Goal: Transaction & Acquisition: Obtain resource

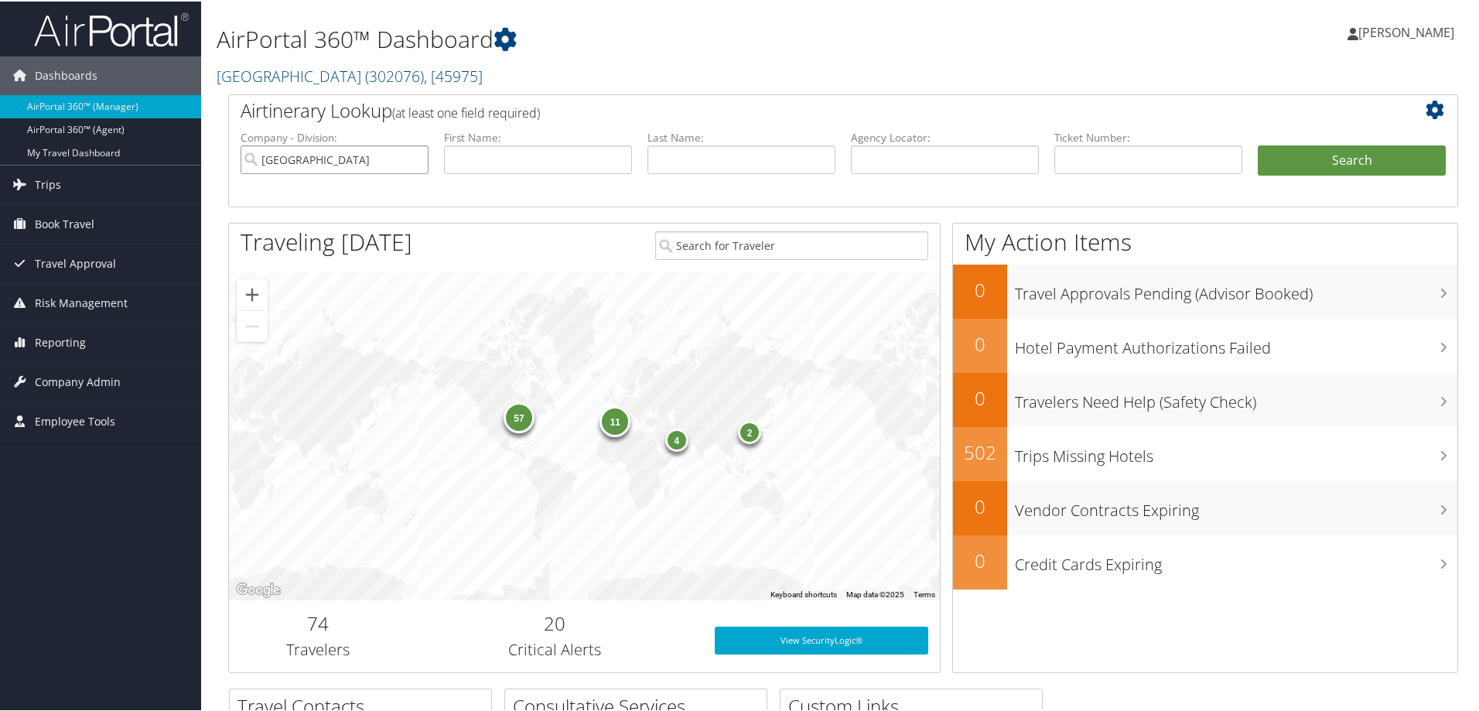
click at [417, 160] on input "Temple University" at bounding box center [335, 158] width 188 height 29
click at [911, 164] on input "text" at bounding box center [945, 158] width 188 height 29
paste input "DN2PZK-TP+"
type input "DN2PZK"
click at [1258, 144] on button "Search" at bounding box center [1352, 159] width 188 height 31
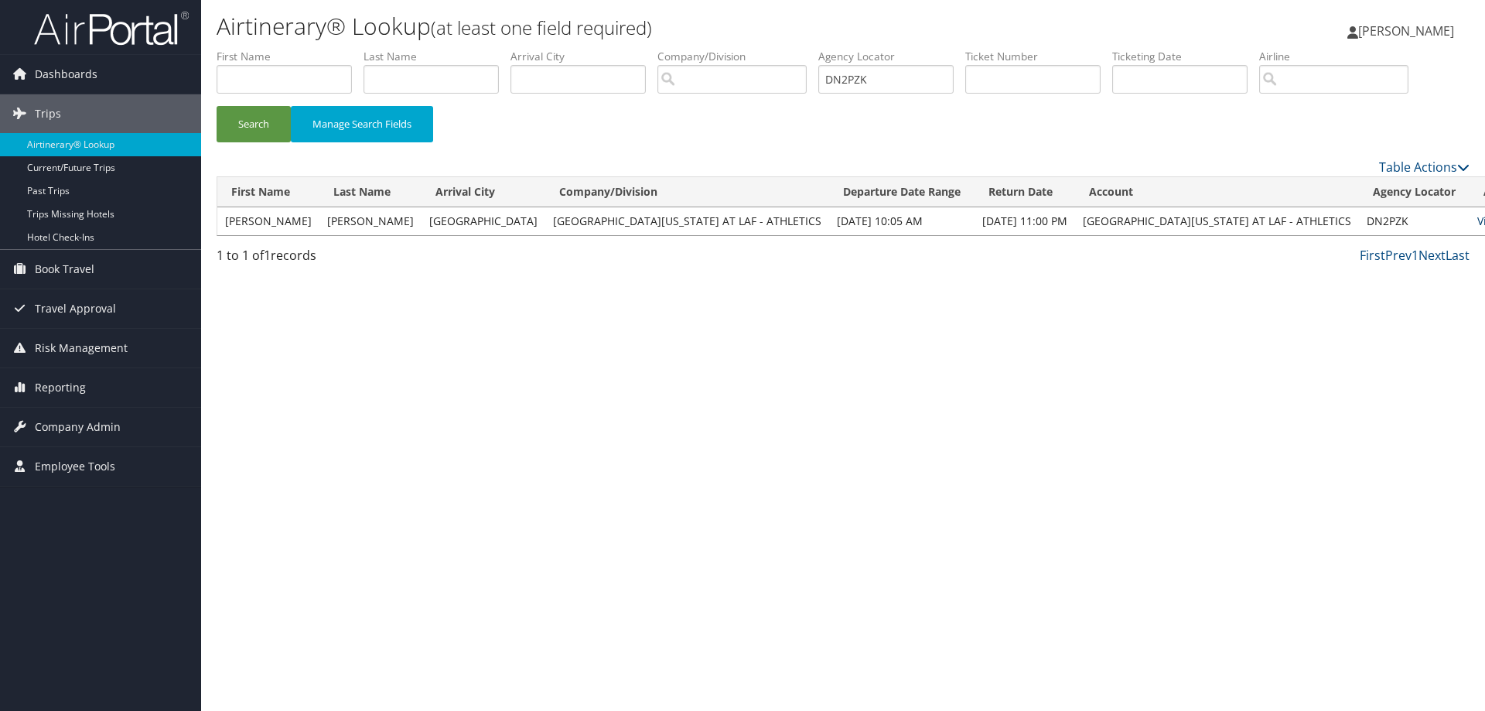
click at [1478, 217] on link "View" at bounding box center [1490, 221] width 24 height 15
drag, startPoint x: 903, startPoint y: 83, endPoint x: 757, endPoint y: 81, distance: 145.5
click at [757, 49] on ul "First Name Last Name Departure City Arrival City Company/Division Airport/City …" at bounding box center [843, 49] width 1253 height 0
click at [1478, 218] on link "View" at bounding box center [1490, 221] width 24 height 15
click at [894, 78] on input "dnbrlx" at bounding box center [886, 79] width 135 height 29
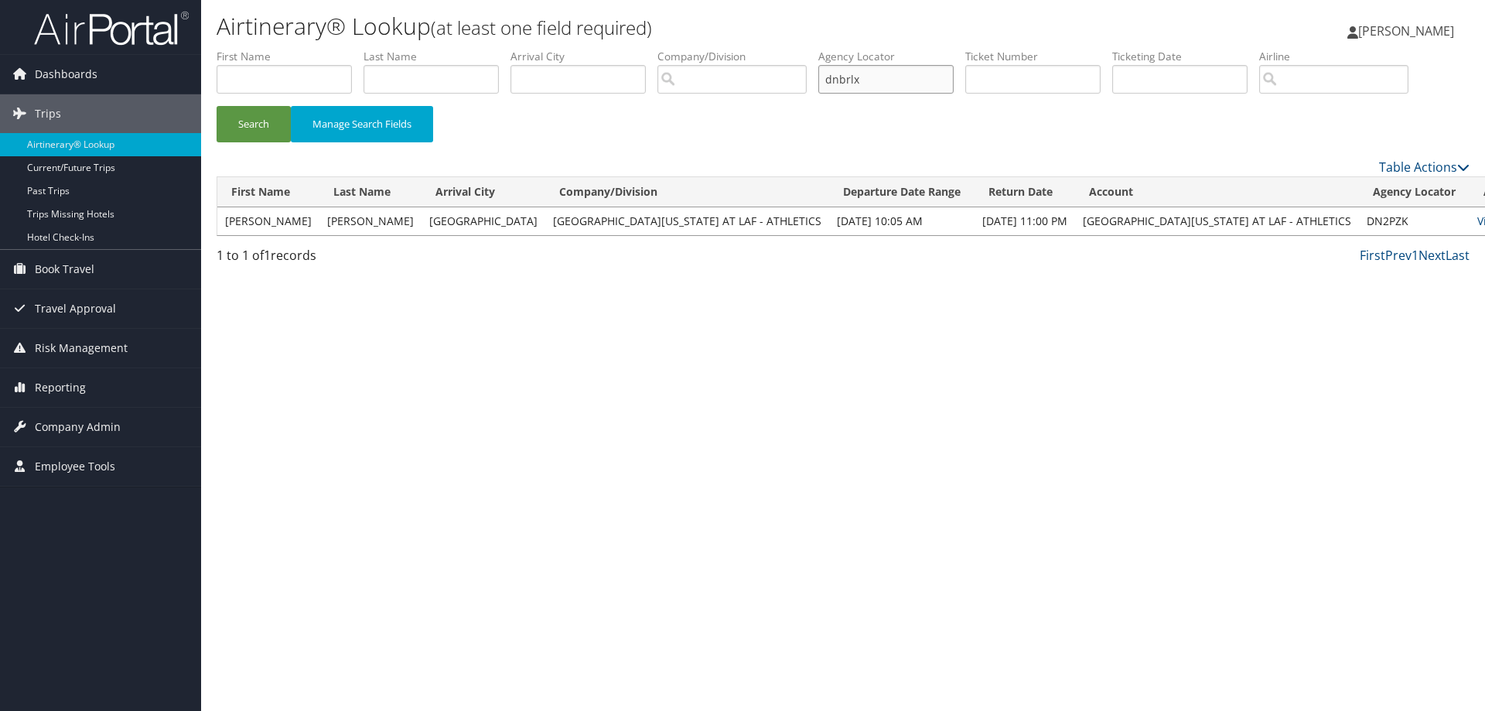
click at [217, 106] on button "Search" at bounding box center [254, 124] width 74 height 36
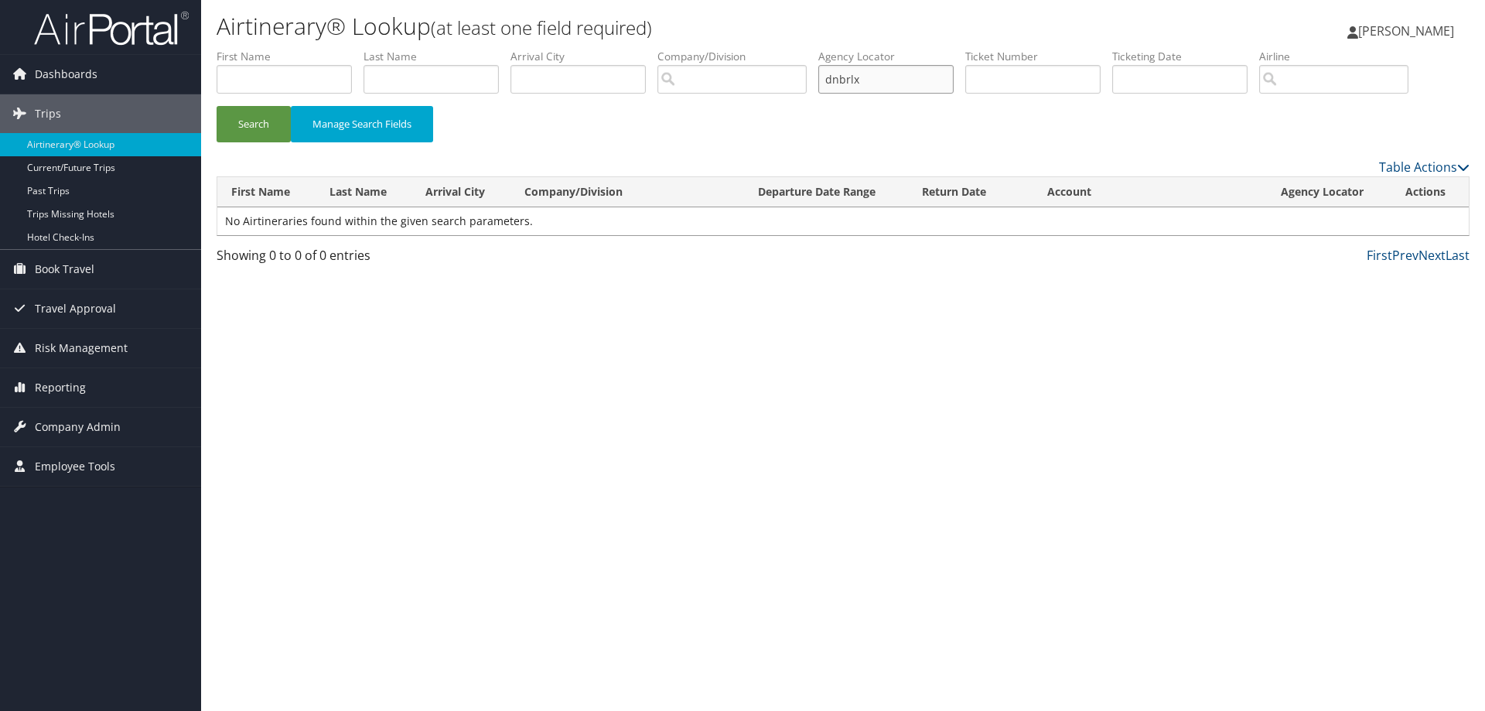
drag, startPoint x: 892, startPoint y: 78, endPoint x: 766, endPoint y: 78, distance: 126.1
click at [766, 49] on ul "First Name Last Name Departure City Arrival City Company/Division Airport/City …" at bounding box center [843, 49] width 1253 height 0
type input "DNBRLX"
click at [217, 106] on button "Search" at bounding box center [254, 124] width 74 height 36
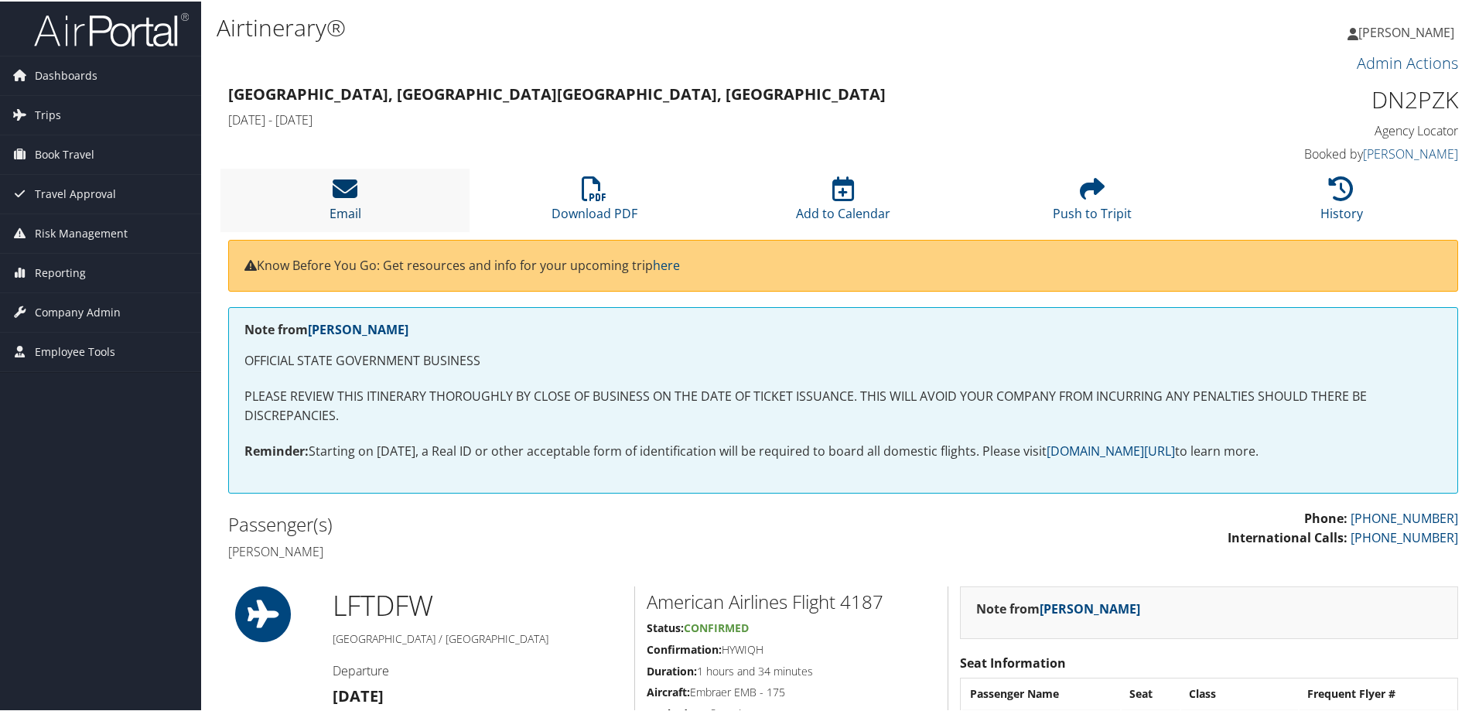
click at [347, 191] on icon at bounding box center [345, 187] width 25 height 25
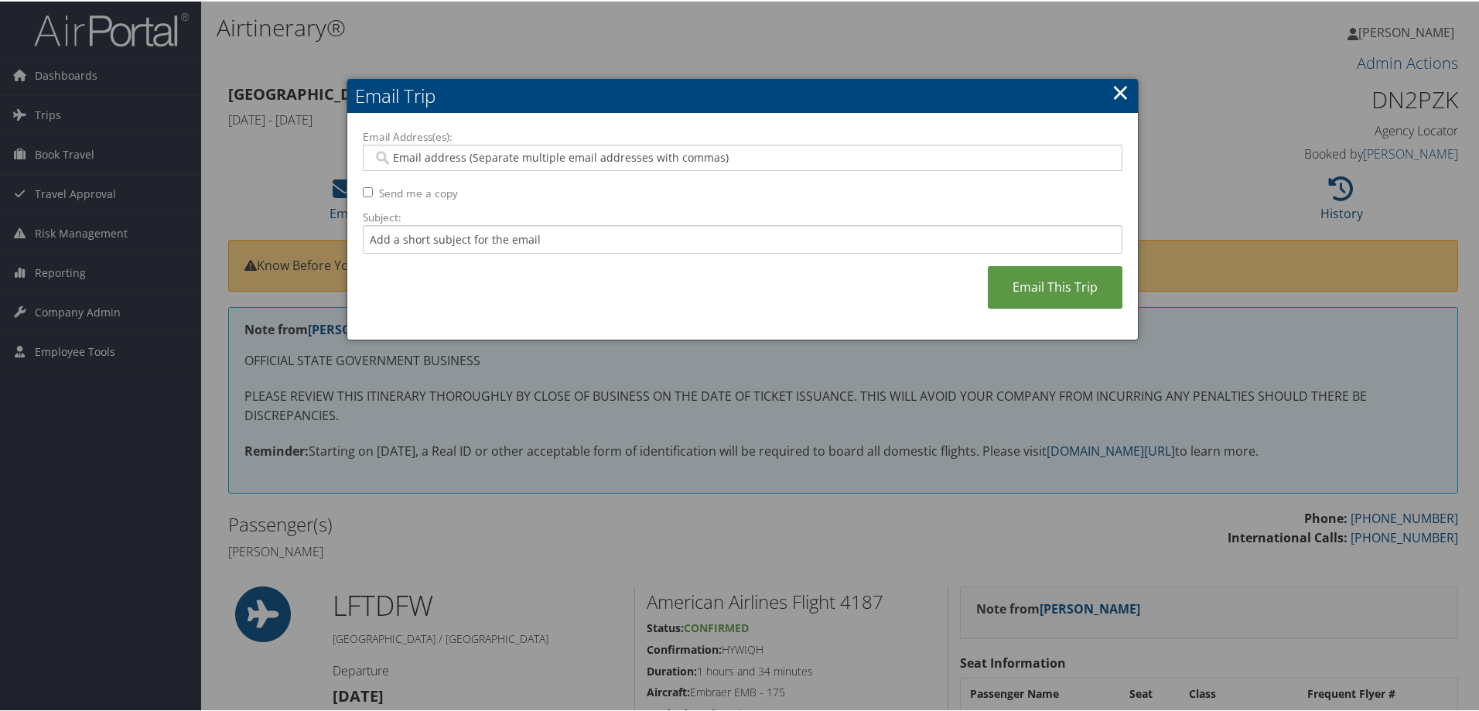
click at [449, 156] on input "Email Address(es):" at bounding box center [742, 156] width 739 height 15
paste input "jordan.andrews1@louisiana.edu"
type input "jordan.andrews1@louisiana.edu"
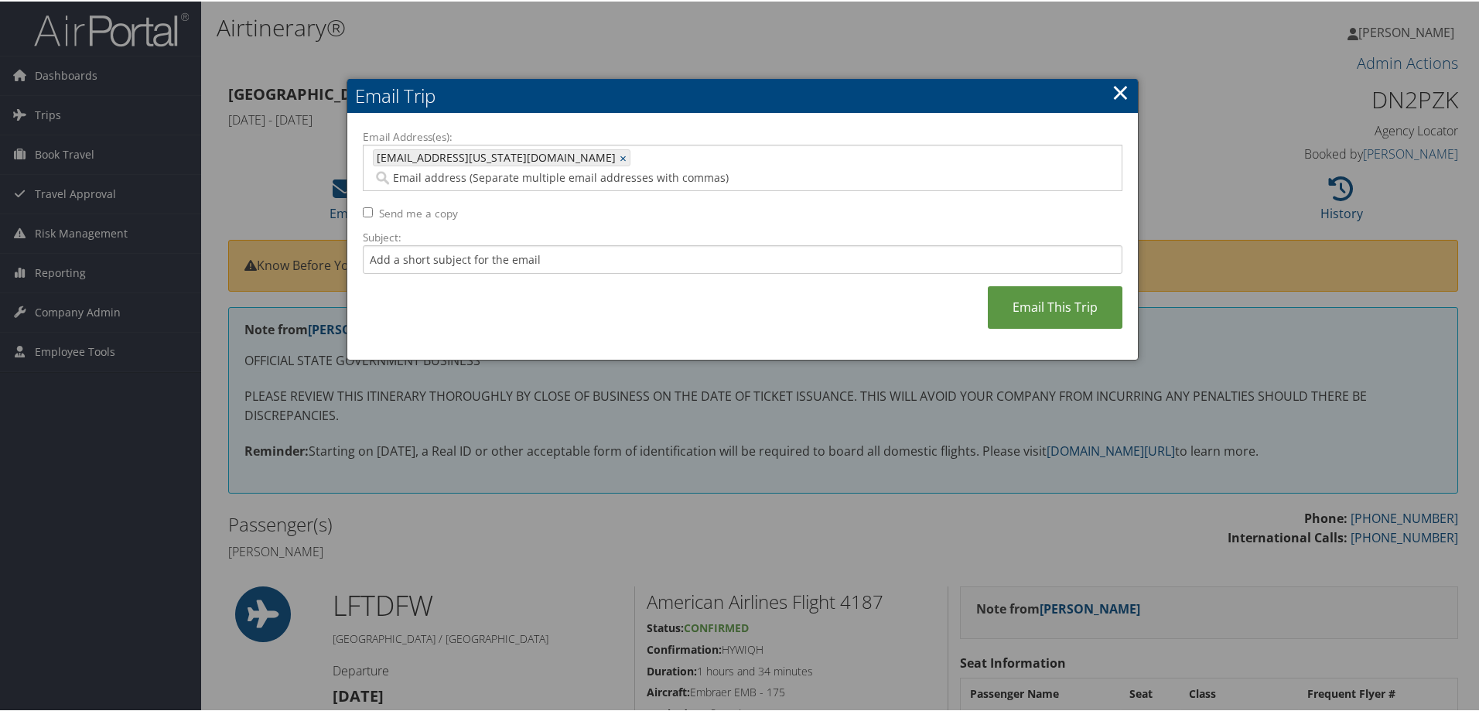
click at [366, 206] on input "Send me a copy" at bounding box center [368, 211] width 10 height 10
checkbox input "true"
click at [1048, 285] on link "Email This Trip" at bounding box center [1055, 306] width 135 height 43
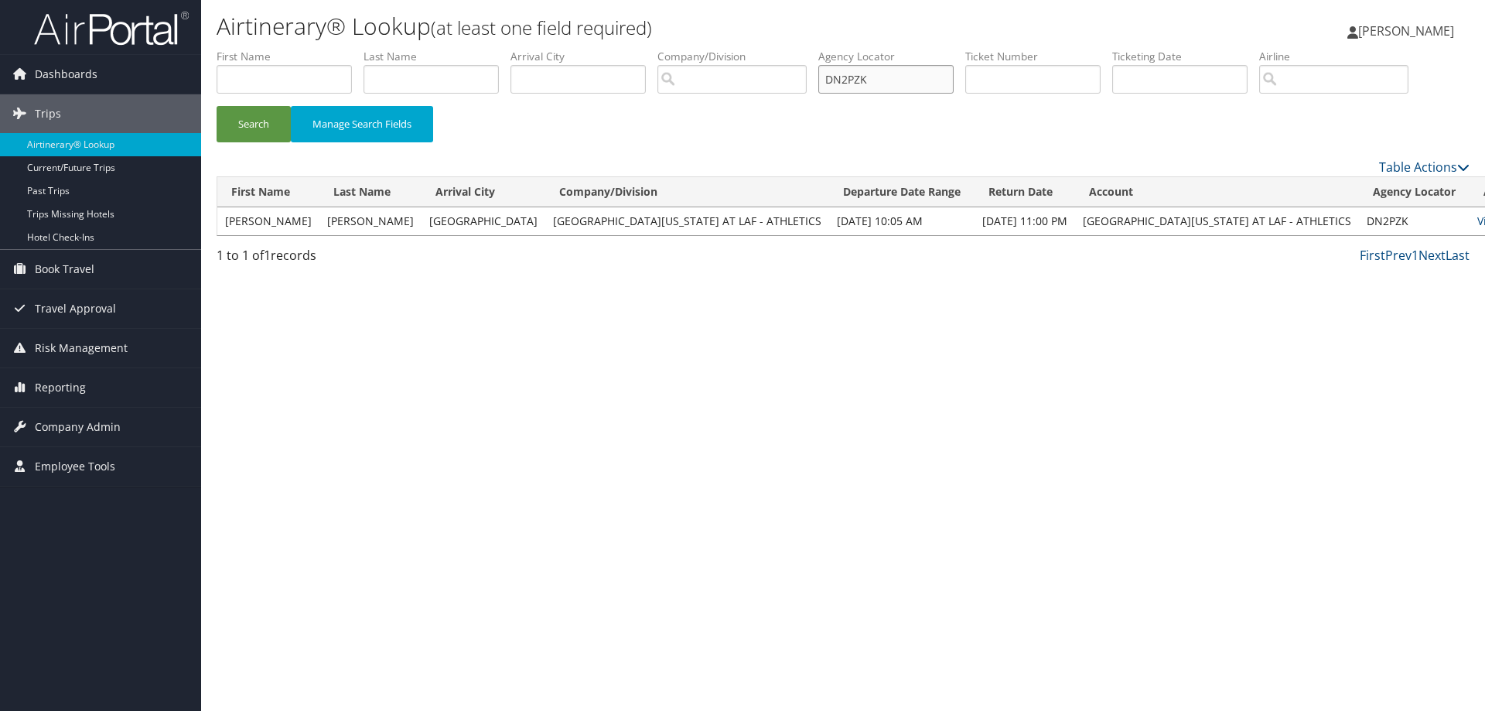
drag, startPoint x: 893, startPoint y: 76, endPoint x: 740, endPoint y: 81, distance: 153.3
click at [740, 49] on ul "First Name Last Name Departure City Arrival City Company/Division Airport/City …" at bounding box center [843, 49] width 1253 height 0
type input "DNBRLX"
click at [217, 106] on button "Search" at bounding box center [254, 124] width 74 height 36
click at [1456, 220] on link "View" at bounding box center [1468, 221] width 24 height 15
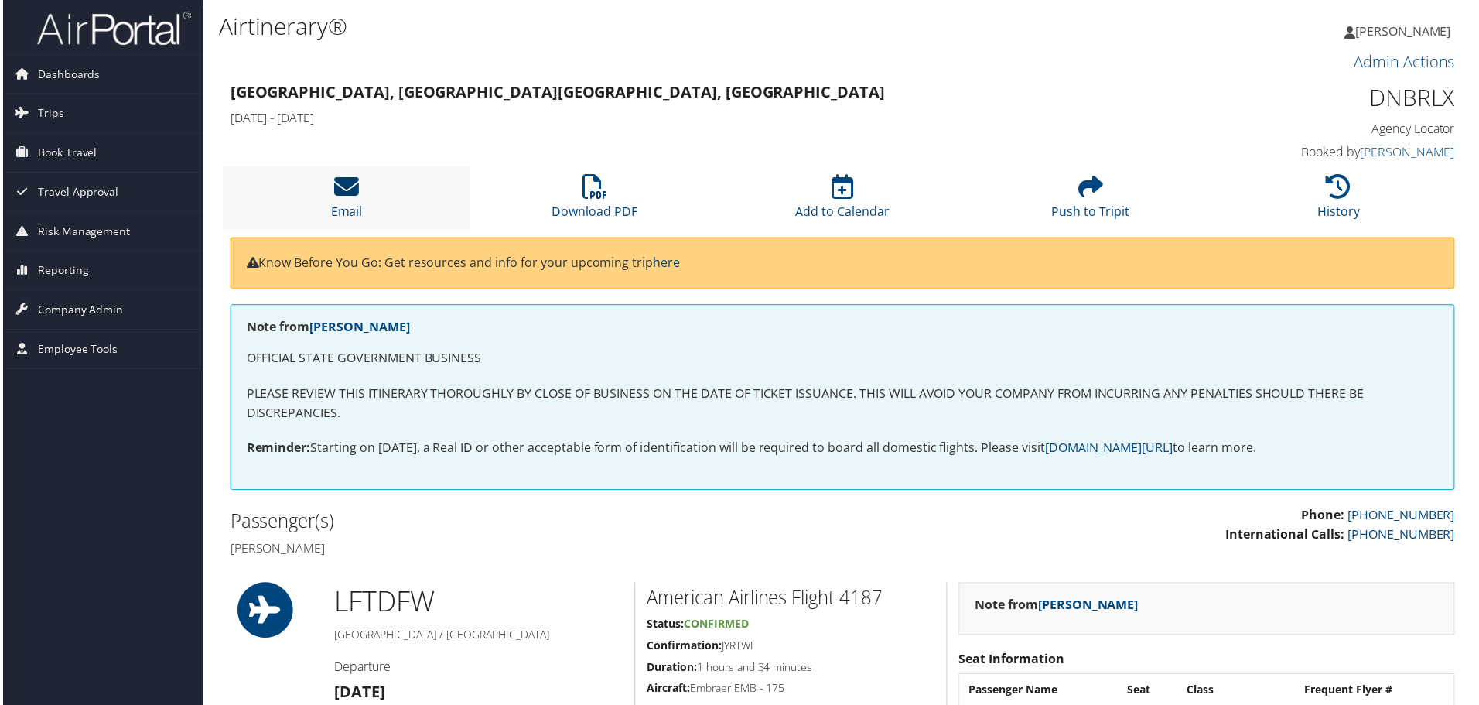
click at [338, 193] on icon at bounding box center [345, 187] width 25 height 25
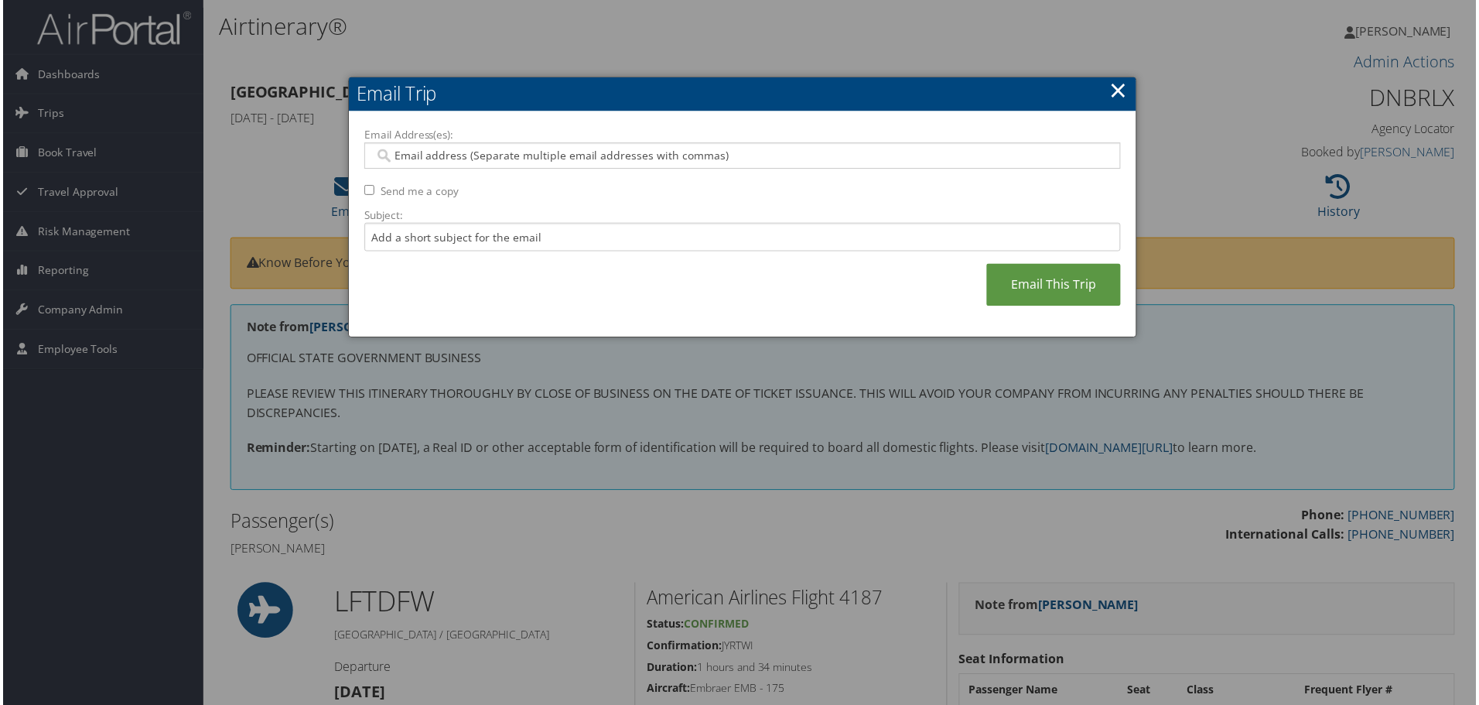
click at [427, 152] on input "Email Address(es):" at bounding box center [742, 156] width 739 height 15
paste input "[EMAIL_ADDRESS][US_STATE][DOMAIN_NAME]"
type input "[EMAIL_ADDRESS][US_STATE][DOMAIN_NAME]"
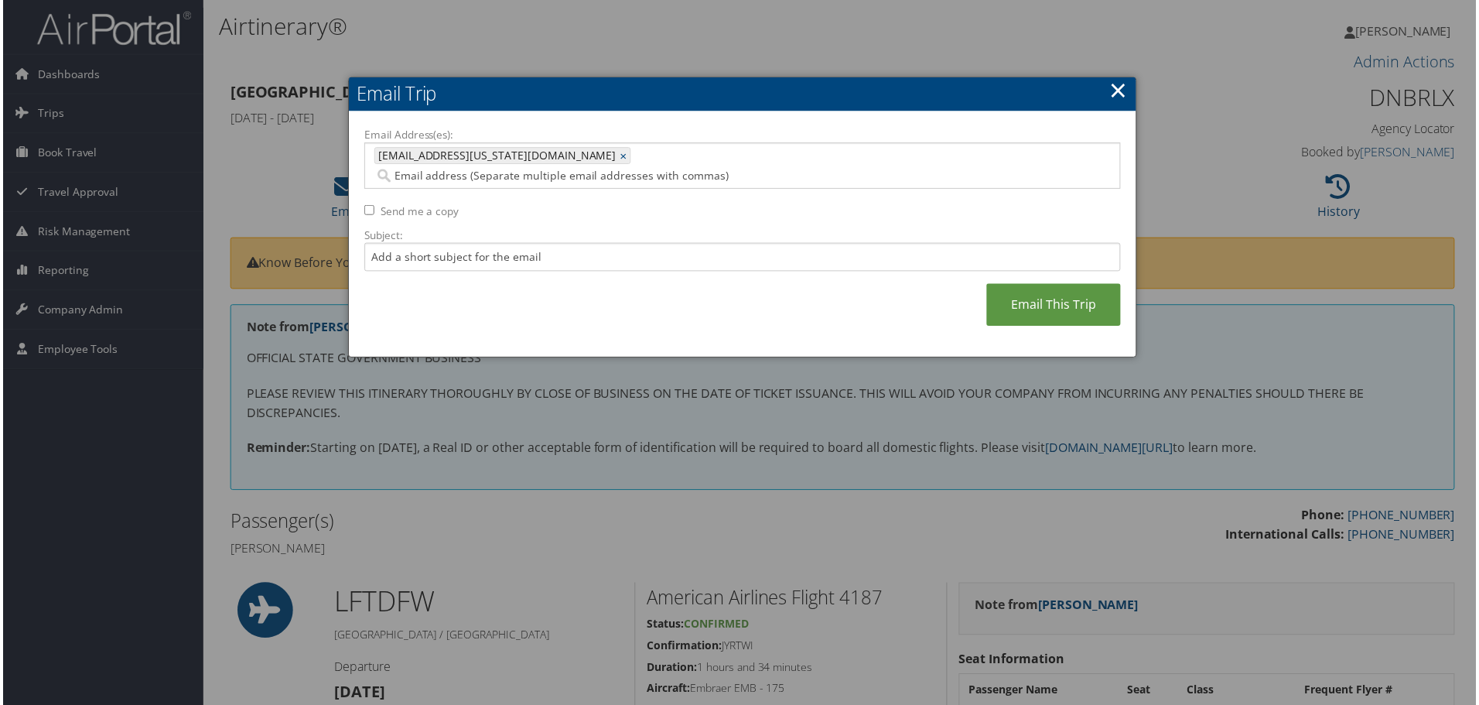
click at [367, 206] on input "Send me a copy" at bounding box center [368, 211] width 10 height 10
checkbox input "true"
click at [1048, 289] on link "Email This Trip" at bounding box center [1055, 306] width 135 height 43
